Goal: Task Accomplishment & Management: Use online tool/utility

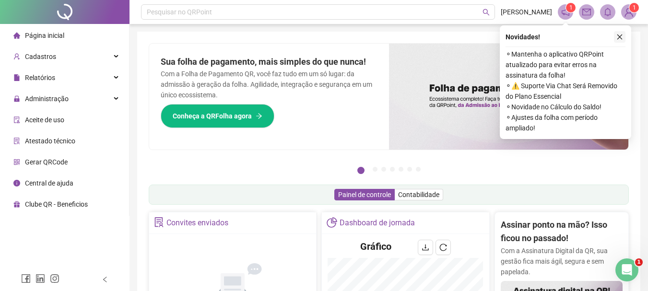
click at [619, 35] on icon "close" at bounding box center [619, 37] width 7 height 7
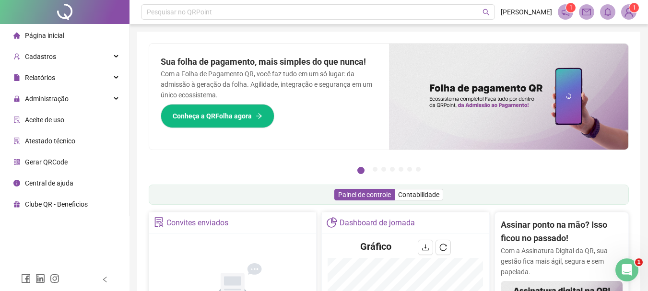
click at [47, 120] on span "Aceite de uso" at bounding box center [44, 120] width 39 height 8
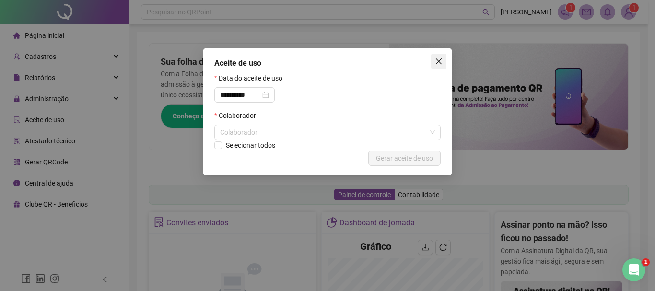
click at [436, 59] on icon "close" at bounding box center [439, 62] width 8 height 8
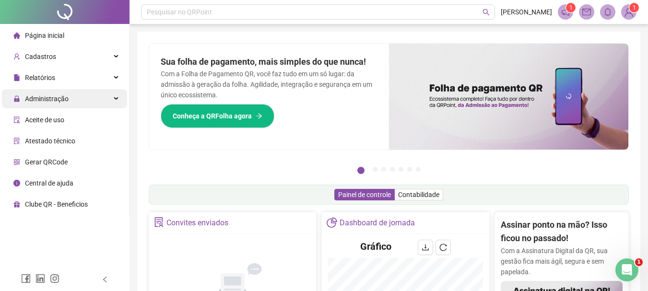
click at [51, 99] on span "Administração" at bounding box center [47, 99] width 44 height 8
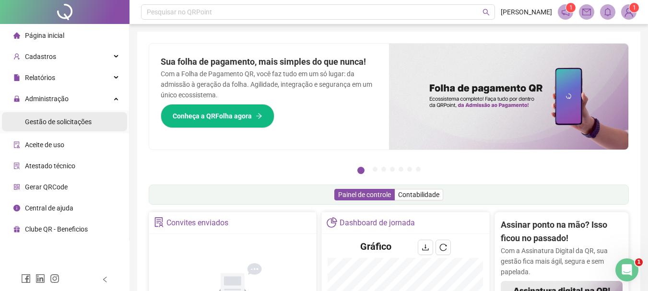
click at [50, 122] on span "Gestão de solicitações" at bounding box center [58, 122] width 67 height 8
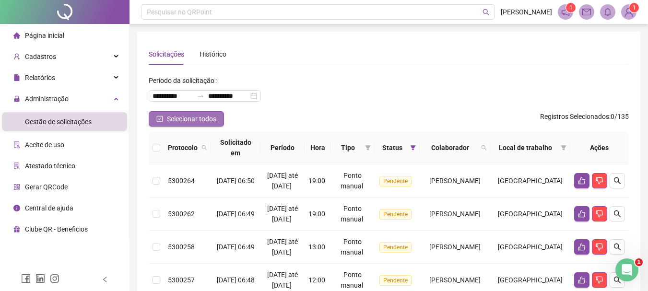
click at [159, 115] on button "Selecionar todos" at bounding box center [186, 118] width 75 height 15
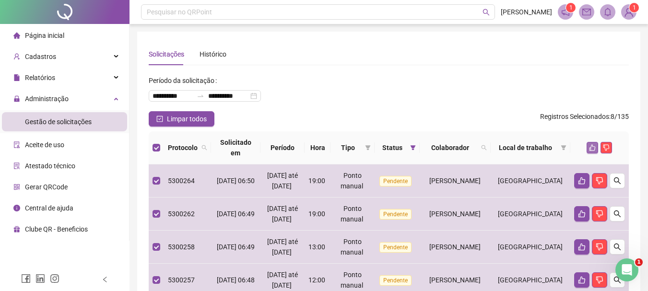
click at [589, 147] on button "button" at bounding box center [593, 148] width 12 height 12
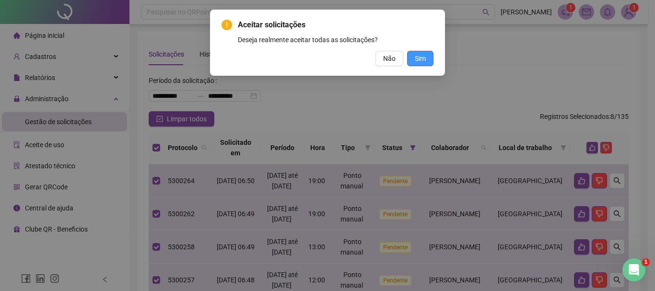
click at [423, 60] on span "Sim" at bounding box center [420, 58] width 11 height 11
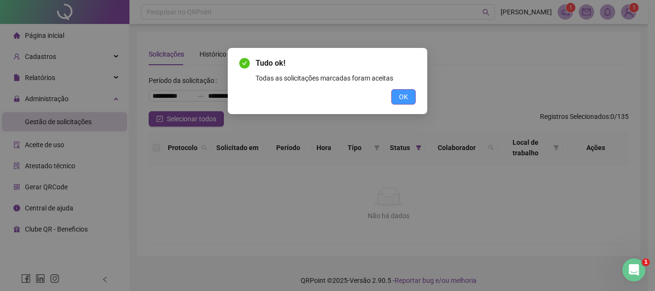
click at [402, 97] on span "OK" at bounding box center [403, 97] width 9 height 11
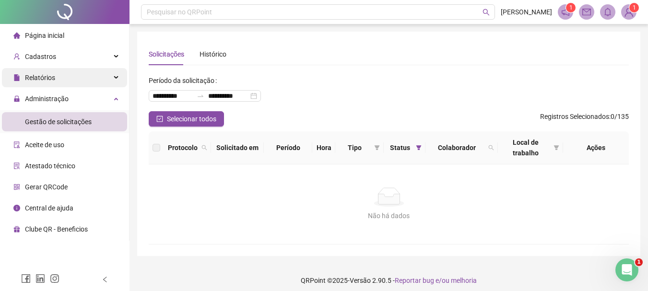
click at [57, 78] on div "Relatórios" at bounding box center [64, 77] width 125 height 19
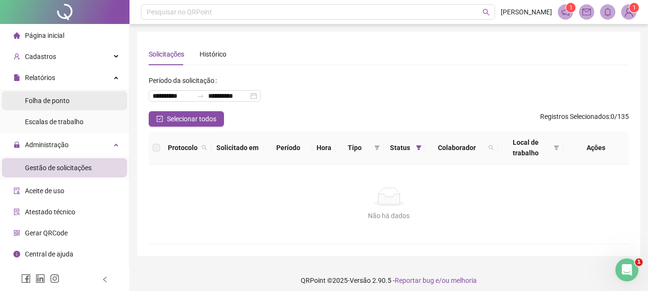
click at [55, 100] on span "Folha de ponto" at bounding box center [47, 101] width 45 height 8
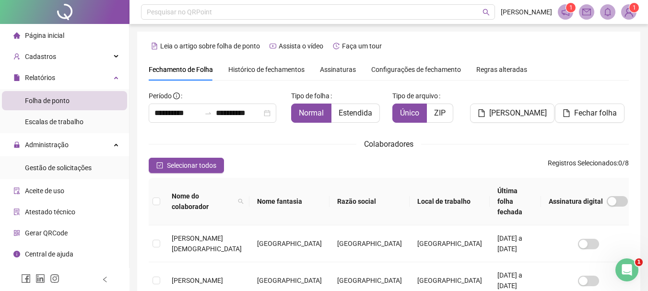
scroll to position [51, 0]
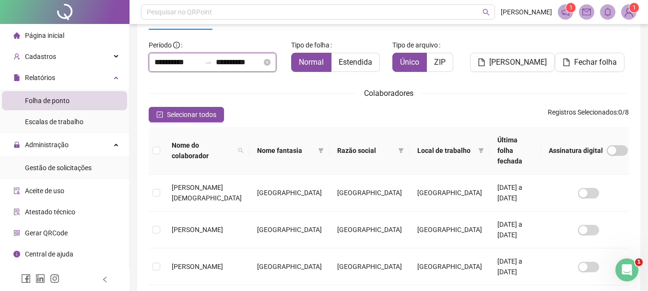
click at [165, 64] on input "**********" at bounding box center [177, 63] width 46 height 12
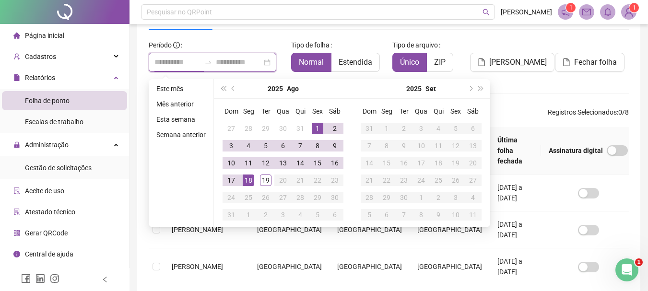
type input "**********"
click at [231, 87] on button "prev-year" at bounding box center [233, 88] width 11 height 19
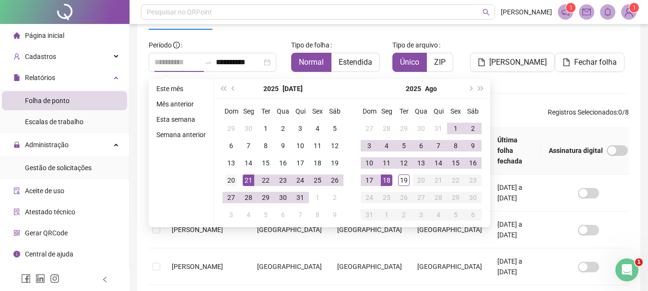
type input "**********"
click at [228, 180] on div "20" at bounding box center [231, 181] width 12 height 12
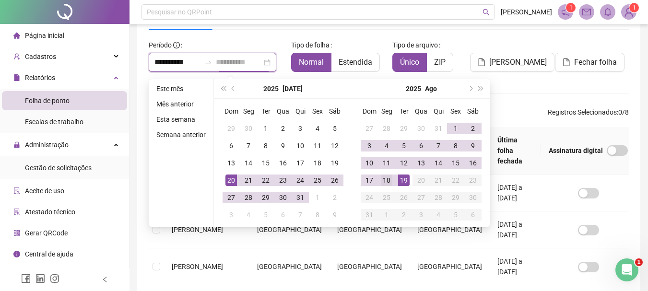
type input "**********"
click at [388, 178] on div "18" at bounding box center [387, 181] width 12 height 12
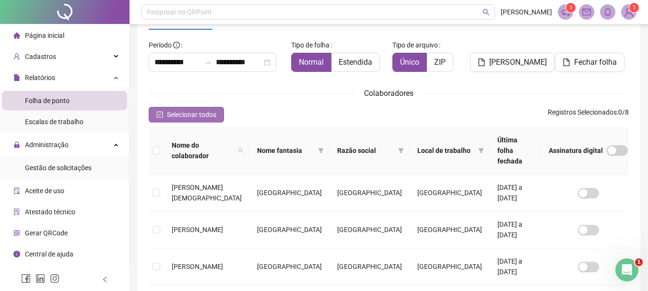
click at [198, 116] on span "Selecionar todos" at bounding box center [191, 114] width 49 height 11
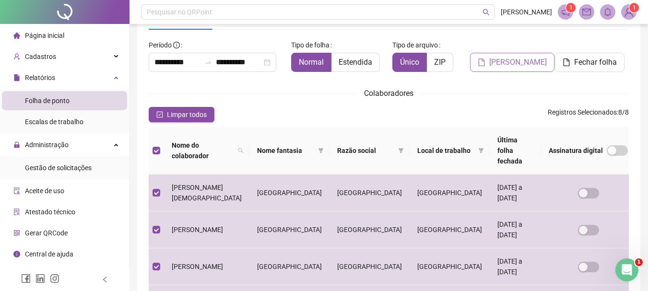
click at [516, 60] on span "[PERSON_NAME]" at bounding box center [518, 63] width 58 height 12
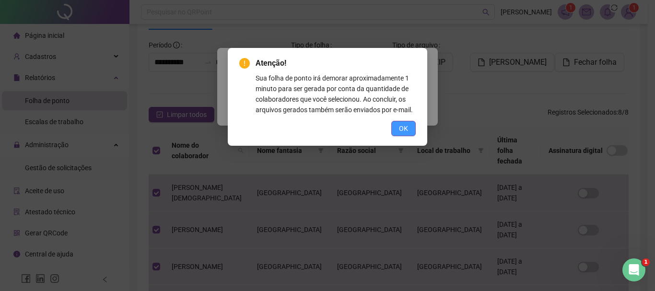
click at [402, 125] on span "OK" at bounding box center [403, 128] width 9 height 11
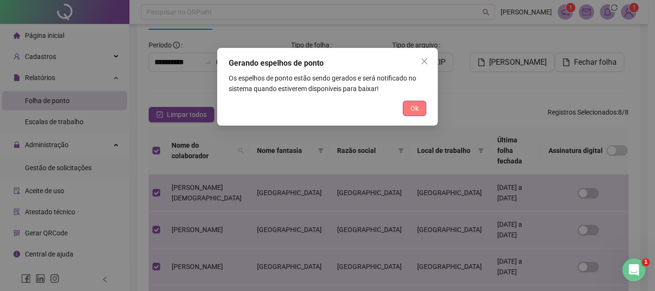
click at [416, 107] on span "Ok" at bounding box center [415, 108] width 8 height 11
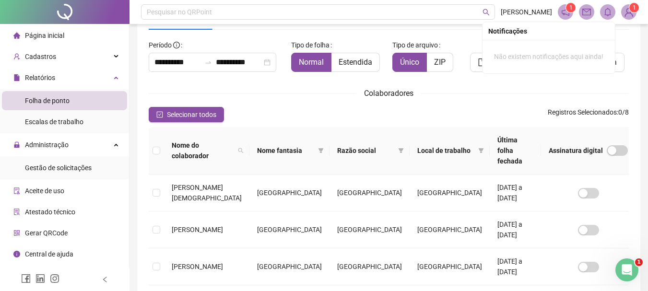
click at [609, 13] on icon "bell" at bounding box center [607, 12] width 9 height 9
click at [561, 13] on span at bounding box center [565, 11] width 15 height 15
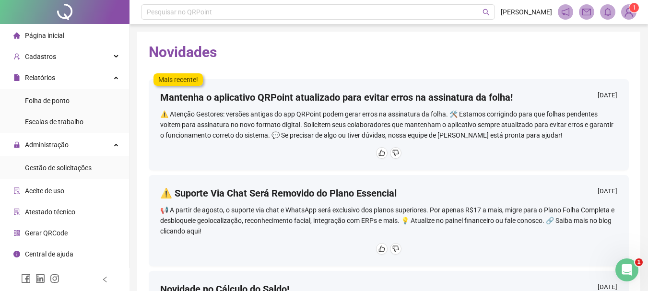
click at [632, 14] on img at bounding box center [629, 12] width 14 height 14
click at [514, 76] on div "Mais recente! Mantenha o aplicativo QRPoint atualizado para evitar erros na ass…" at bounding box center [389, 120] width 480 height 102
click at [58, 105] on div "Folha de ponto" at bounding box center [47, 100] width 45 height 19
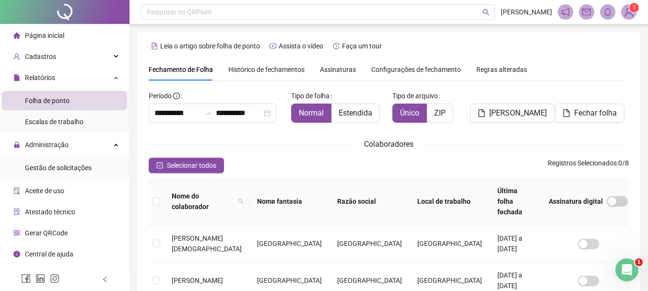
scroll to position [51, 0]
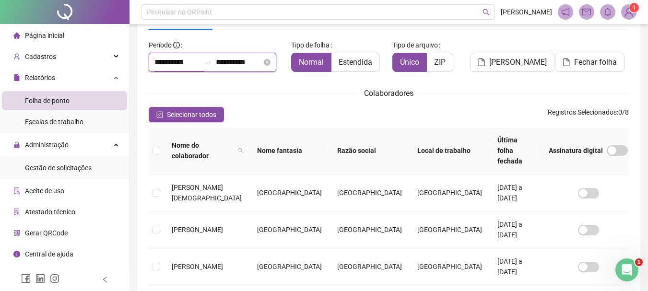
click at [186, 60] on input "**********" at bounding box center [177, 63] width 46 height 12
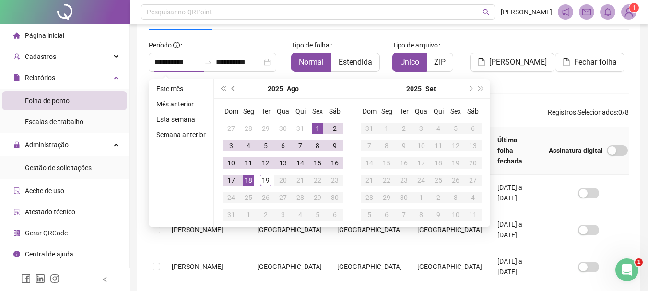
click at [230, 90] on button "prev-year" at bounding box center [233, 88] width 11 height 19
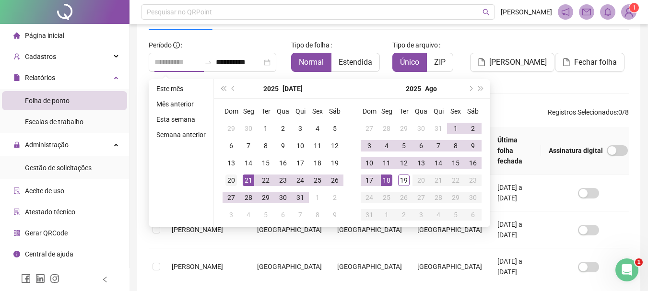
type input "**********"
click at [226, 181] on div "20" at bounding box center [231, 181] width 12 height 12
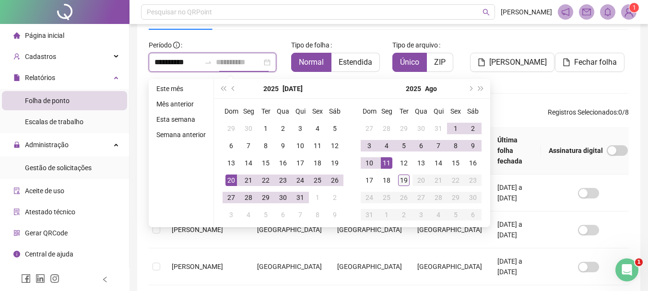
type input "**********"
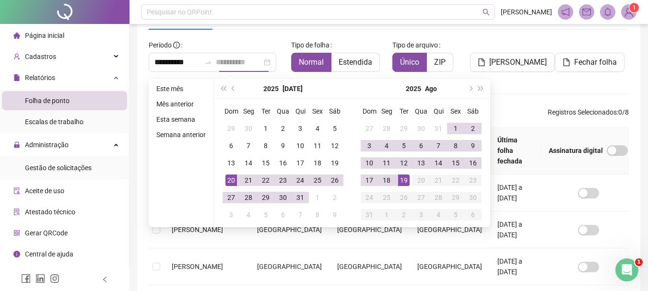
click at [404, 182] on div "19" at bounding box center [404, 181] width 12 height 12
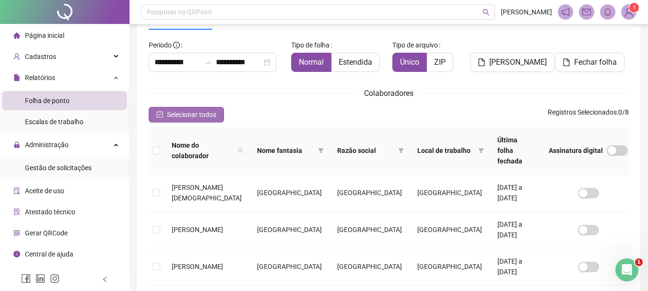
click at [159, 116] on icon "check-square" at bounding box center [159, 114] width 7 height 7
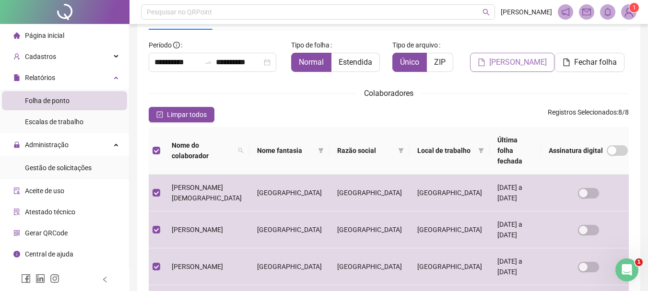
click at [508, 65] on span "[PERSON_NAME]" at bounding box center [518, 63] width 58 height 12
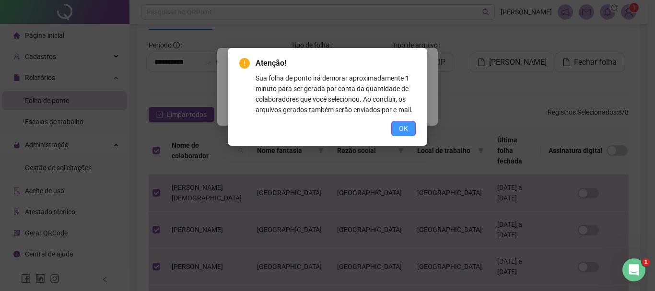
click at [402, 128] on span "OK" at bounding box center [403, 128] width 9 height 11
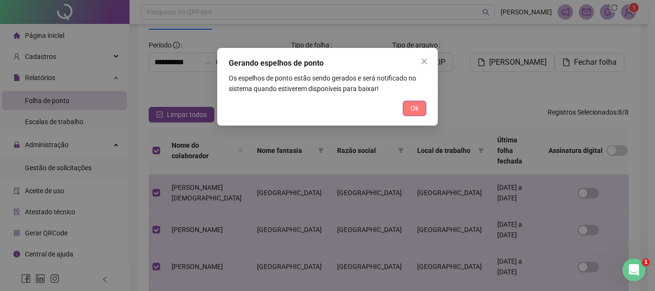
click at [405, 110] on button "Ok" at bounding box center [415, 108] width 24 height 15
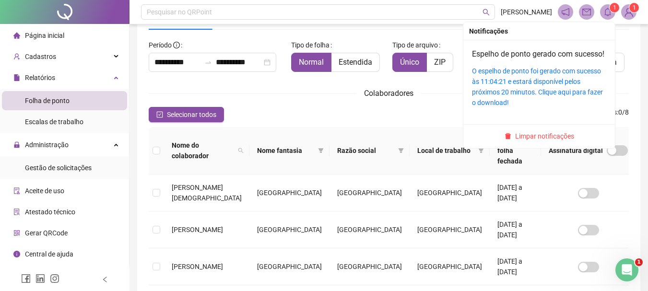
click at [611, 11] on sup "1" at bounding box center [615, 8] width 10 height 10
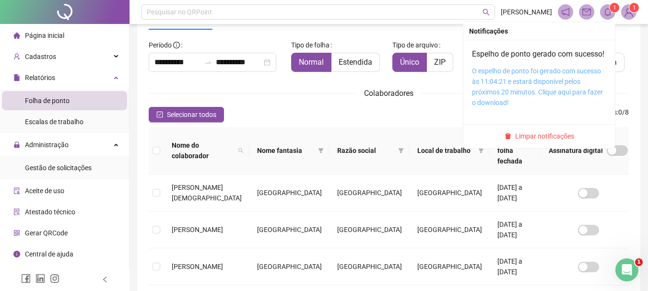
click at [531, 84] on link "O espelho de ponto foi gerado com sucesso às 11:04:21 e estará disponível pelos…" at bounding box center [537, 86] width 131 height 39
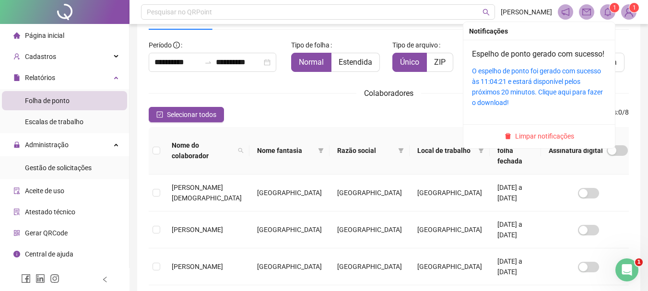
click at [609, 12] on icon "bell" at bounding box center [607, 12] width 9 height 9
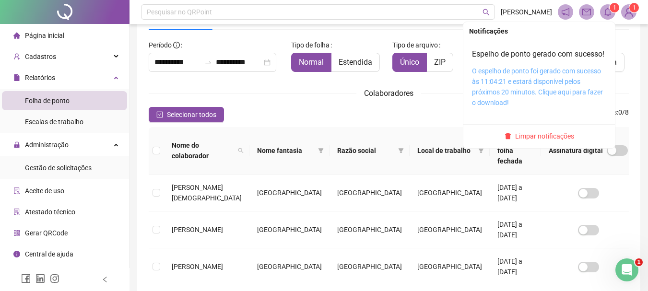
click at [538, 91] on link "O espelho de ponto foi gerado com sucesso às 11:04:21 e estará disponível pelos…" at bounding box center [537, 86] width 131 height 39
